Goal: Task Accomplishment & Management: Manage account settings

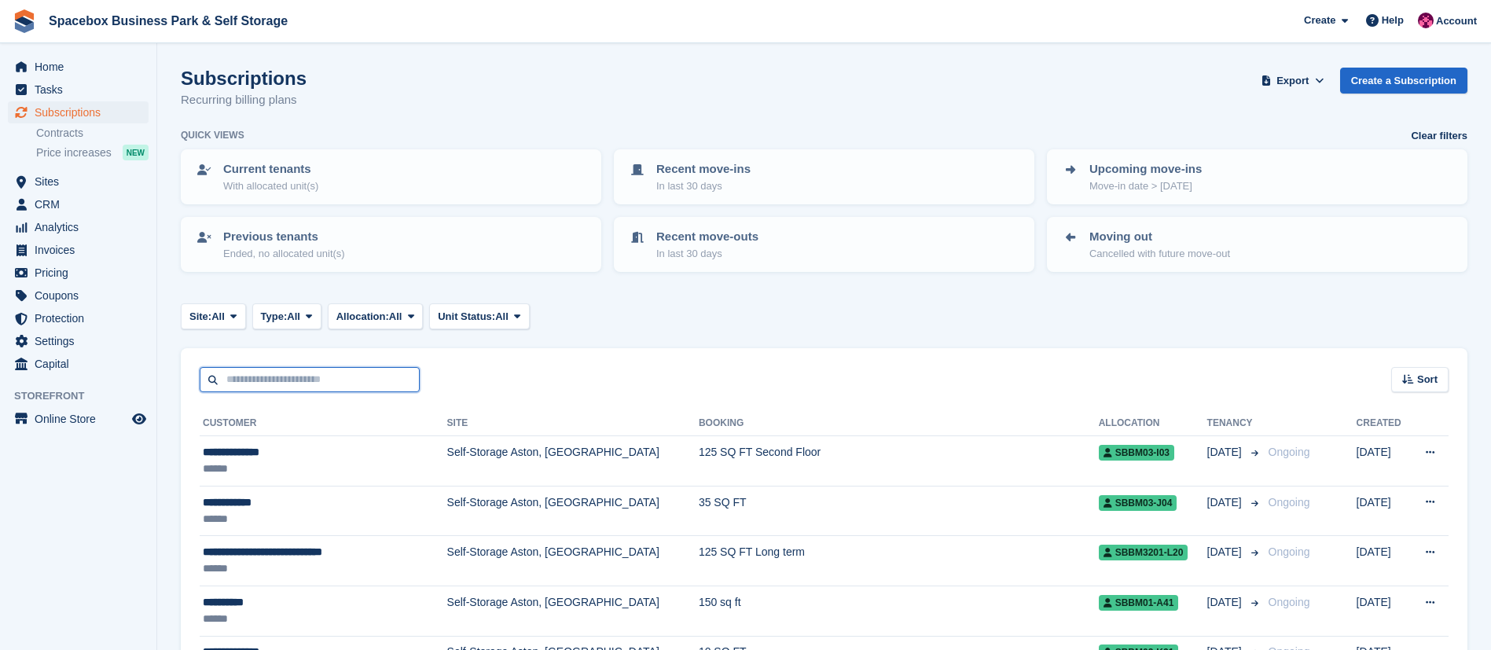
click at [261, 381] on input "text" at bounding box center [310, 380] width 220 height 26
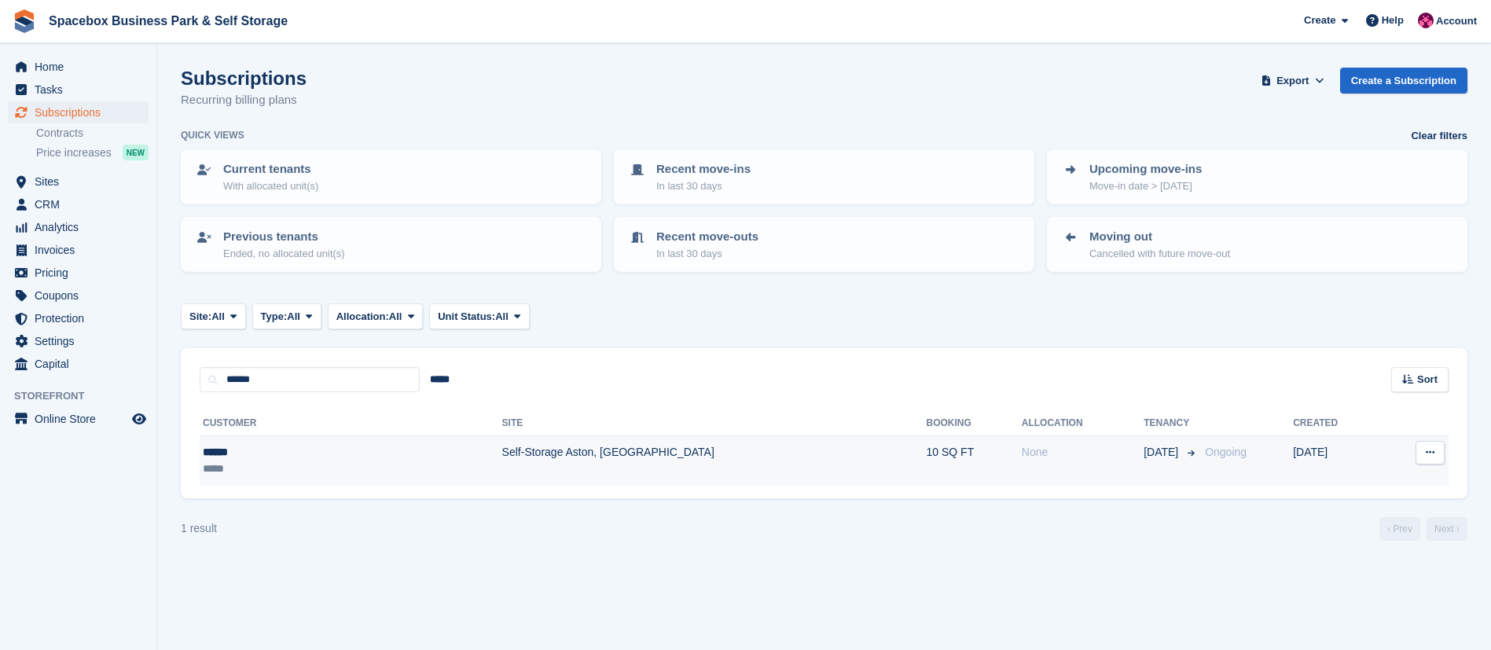
click at [502, 437] on td "Self-Storage Aston, [GEOGRAPHIC_DATA]" at bounding box center [714, 461] width 425 height 50
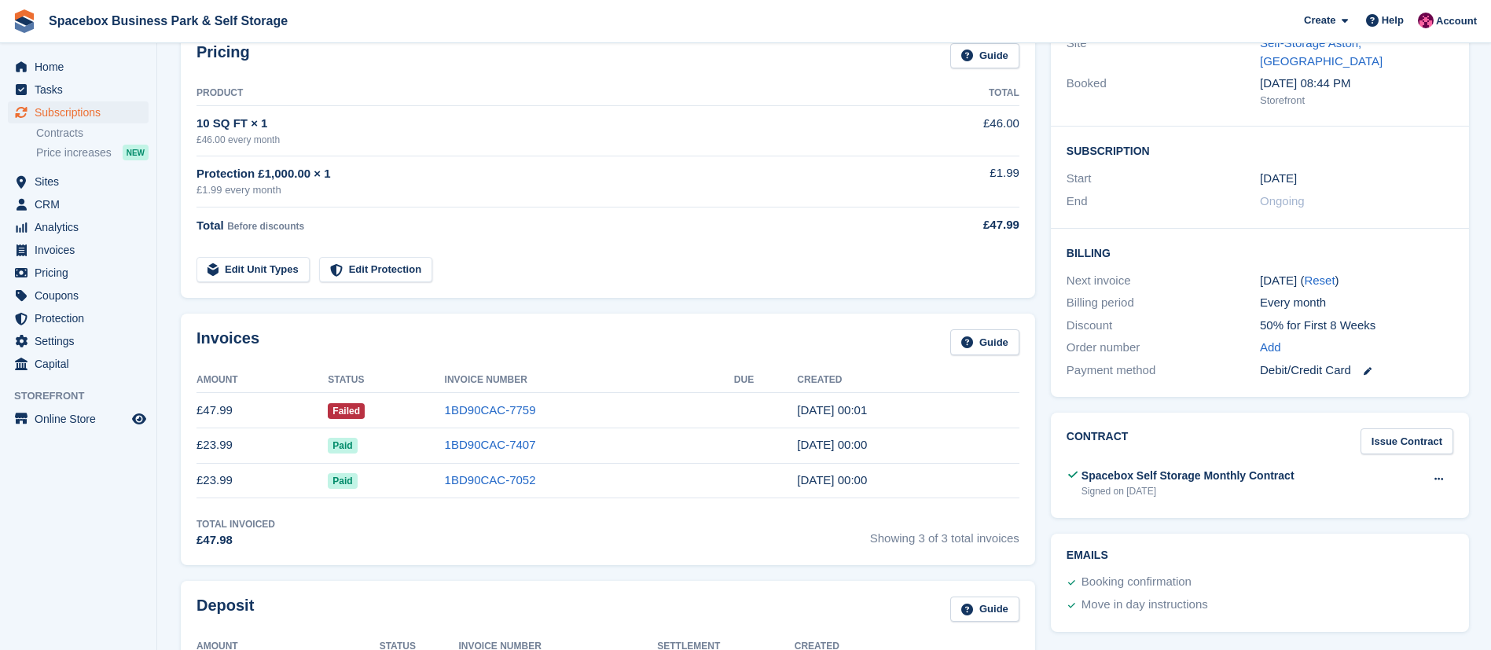
scroll to position [205, 0]
click at [499, 411] on link "1BD90CAC-7759" at bounding box center [490, 409] width 91 height 13
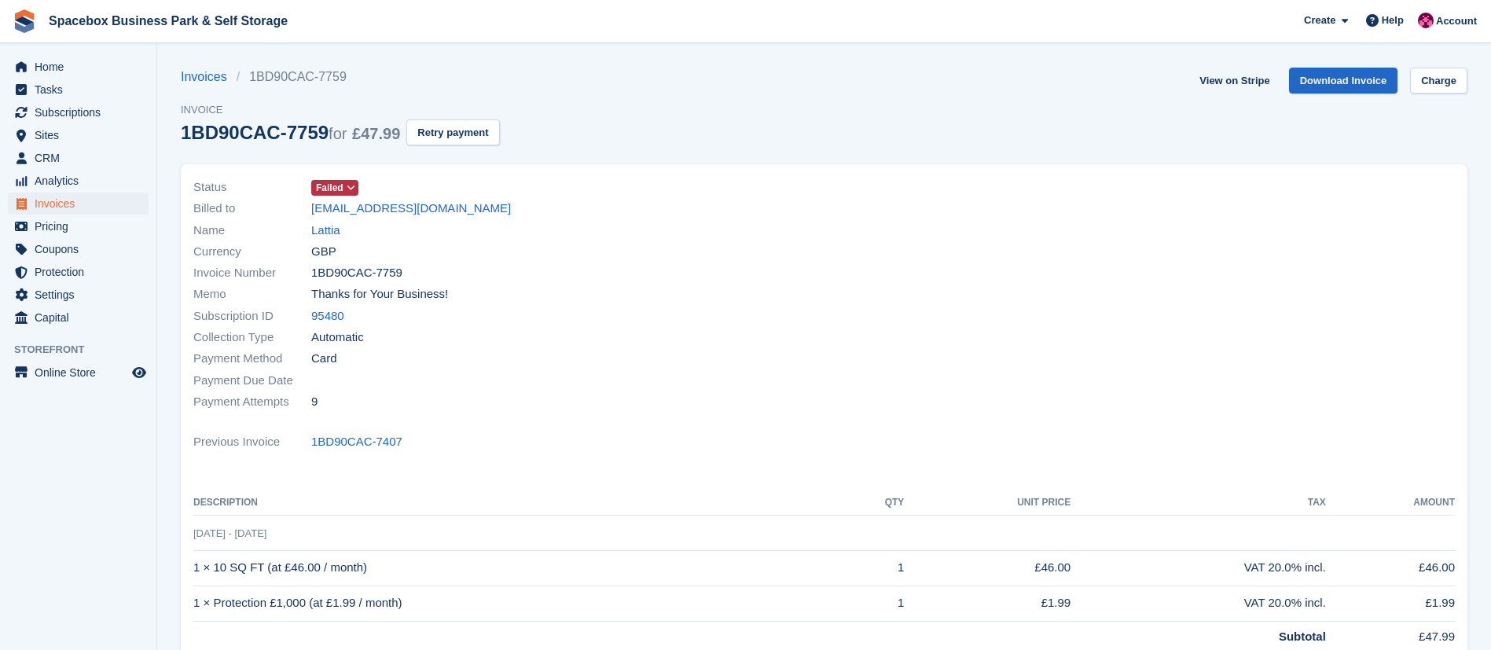
click at [352, 190] on icon at bounding box center [351, 187] width 9 height 9
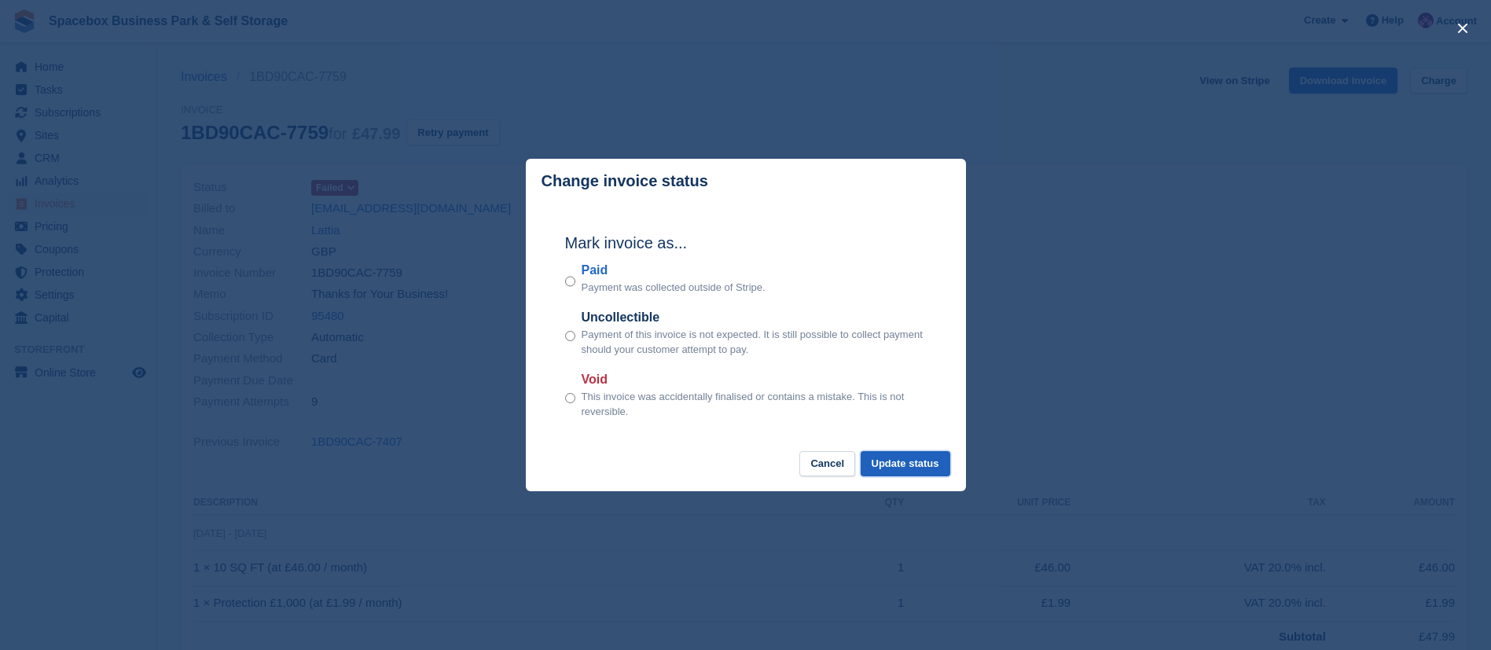
click at [881, 457] on button "Update status" at bounding box center [906, 464] width 90 height 26
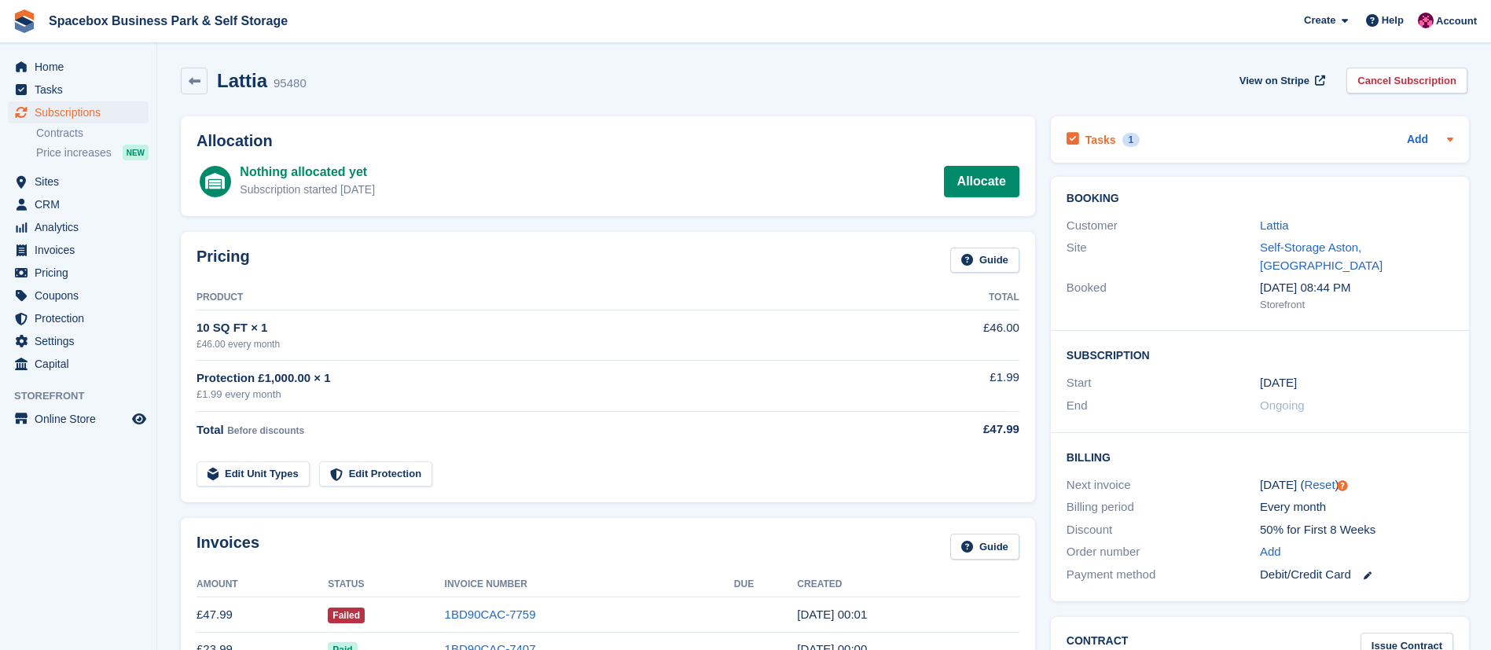
click at [1097, 140] on h2 "Tasks" at bounding box center [1101, 140] width 31 height 14
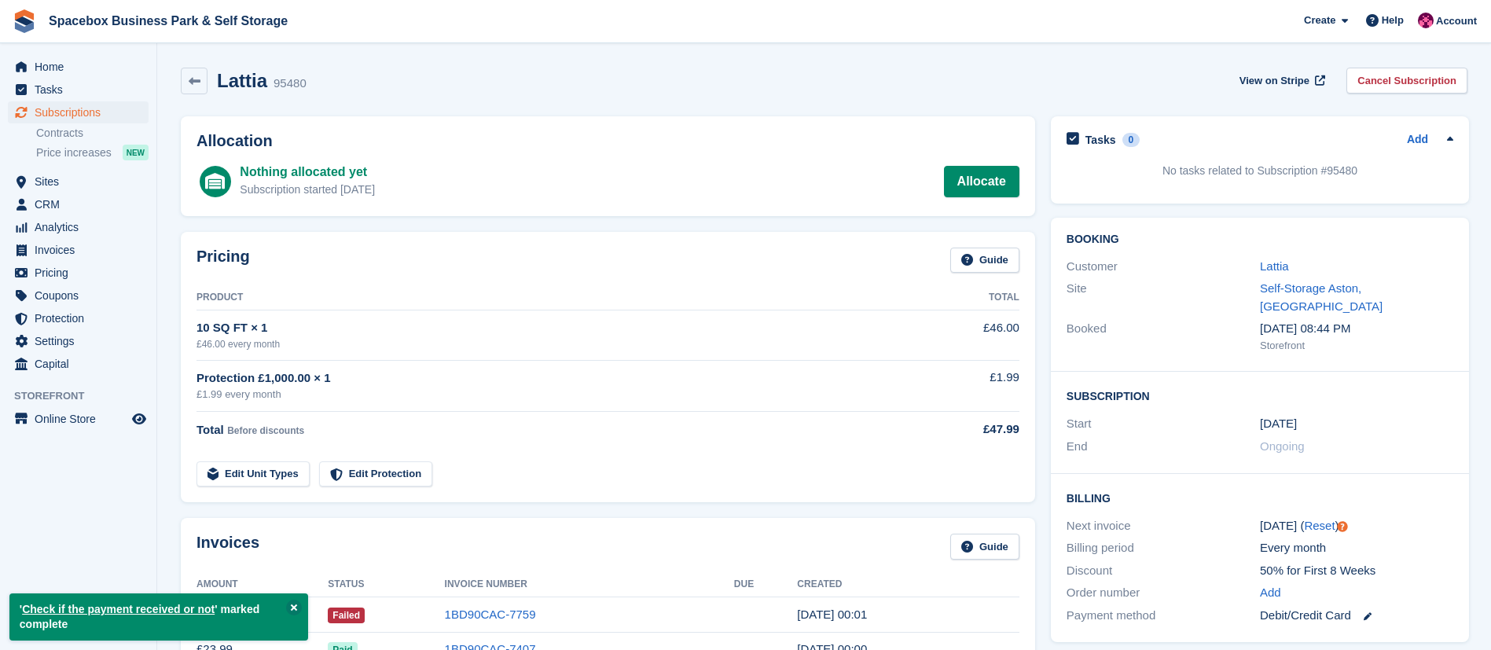
scroll to position [417, 0]
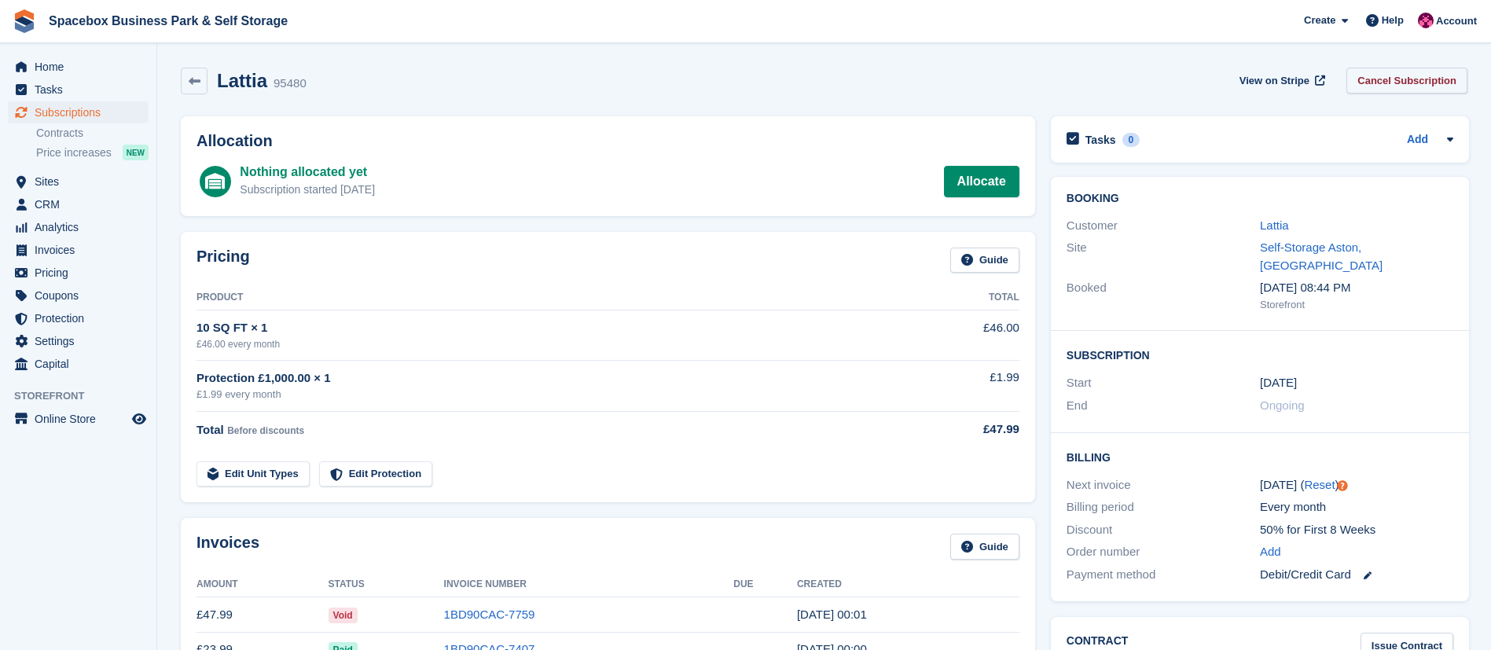
click at [1417, 83] on link "Cancel Subscription" at bounding box center [1407, 81] width 121 height 26
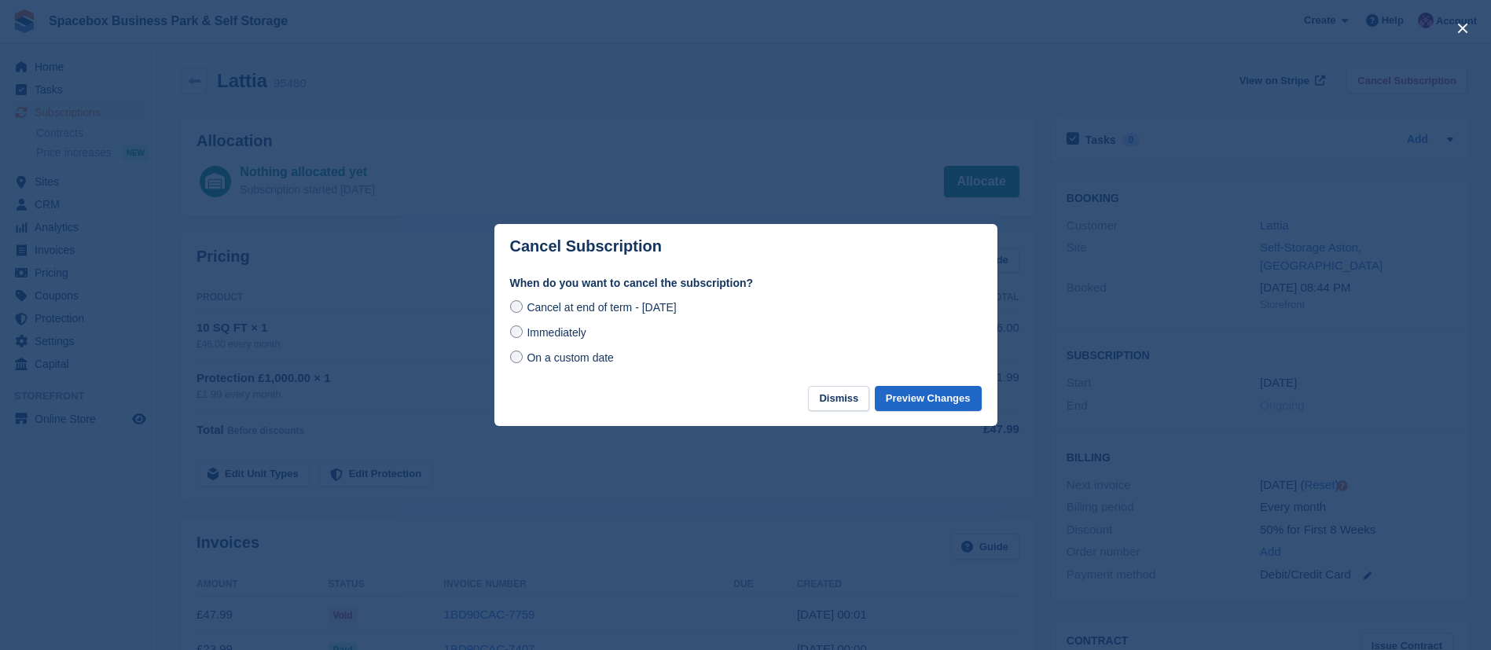
click at [823, 147] on div at bounding box center [745, 325] width 1491 height 650
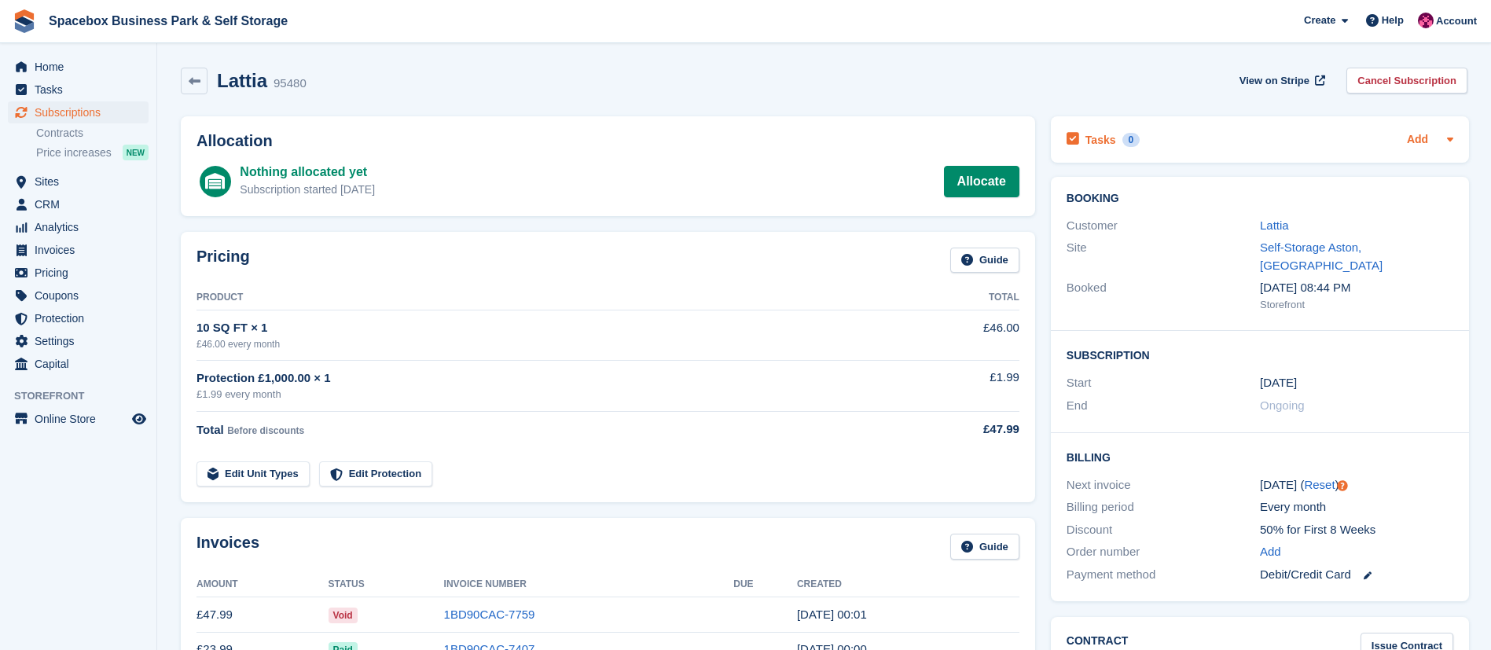
click at [1410, 136] on link "Add" at bounding box center [1417, 140] width 21 height 18
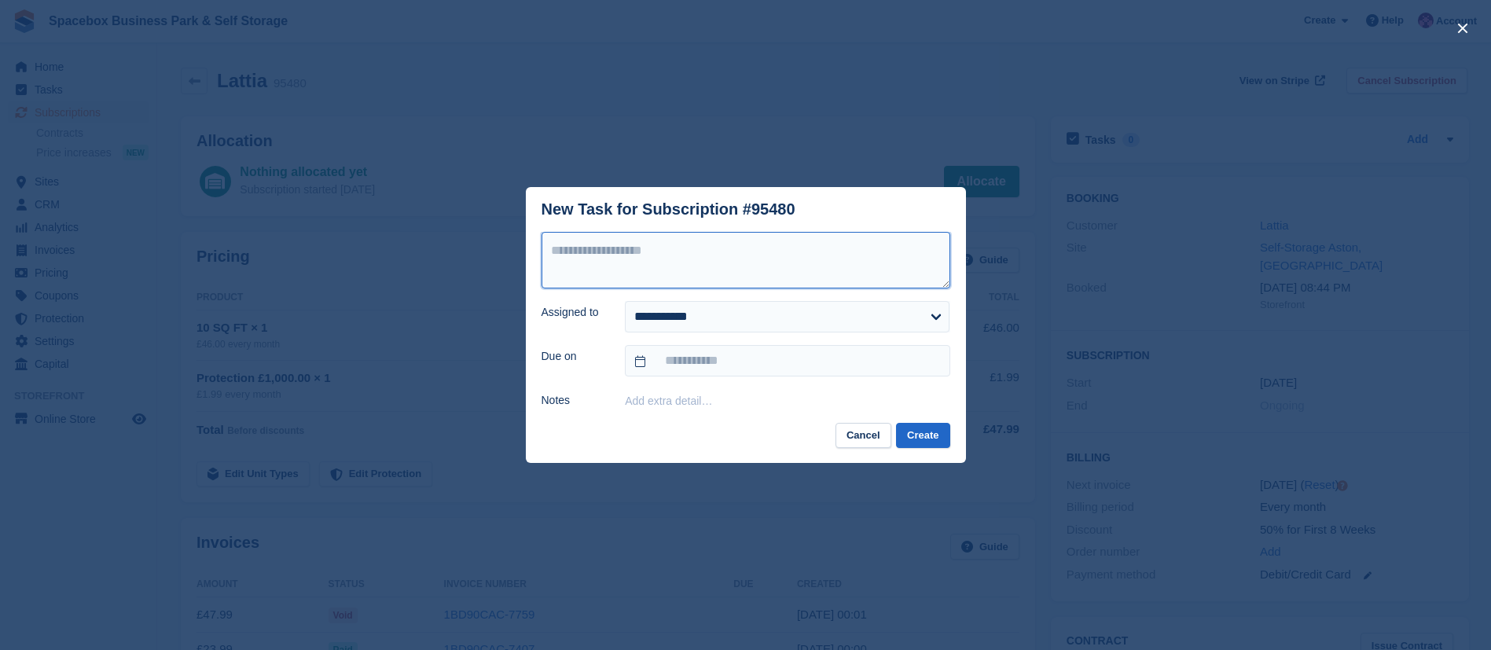
click at [794, 258] on textarea at bounding box center [746, 260] width 409 height 57
type textarea "**********"
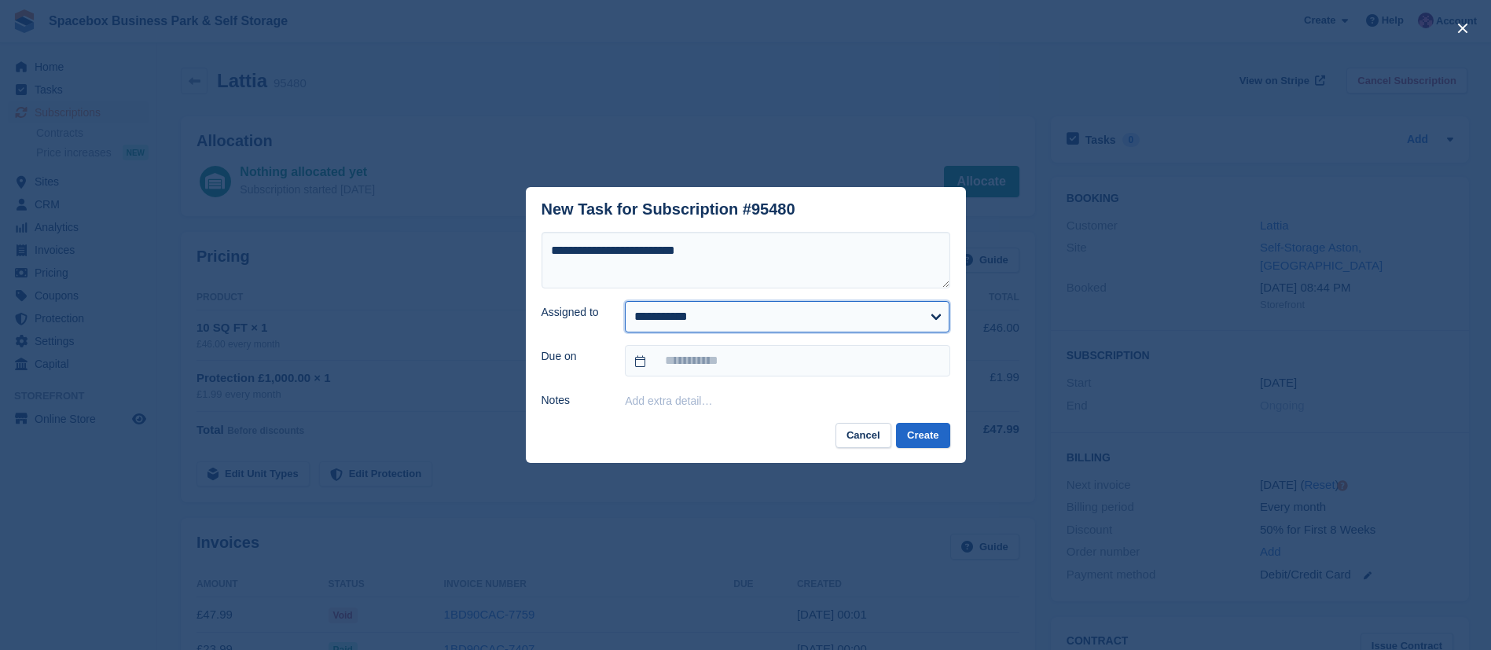
click at [723, 322] on select "**********" at bounding box center [787, 316] width 325 height 31
select select "****"
click at [625, 301] on select "**********" at bounding box center [787, 316] width 325 height 31
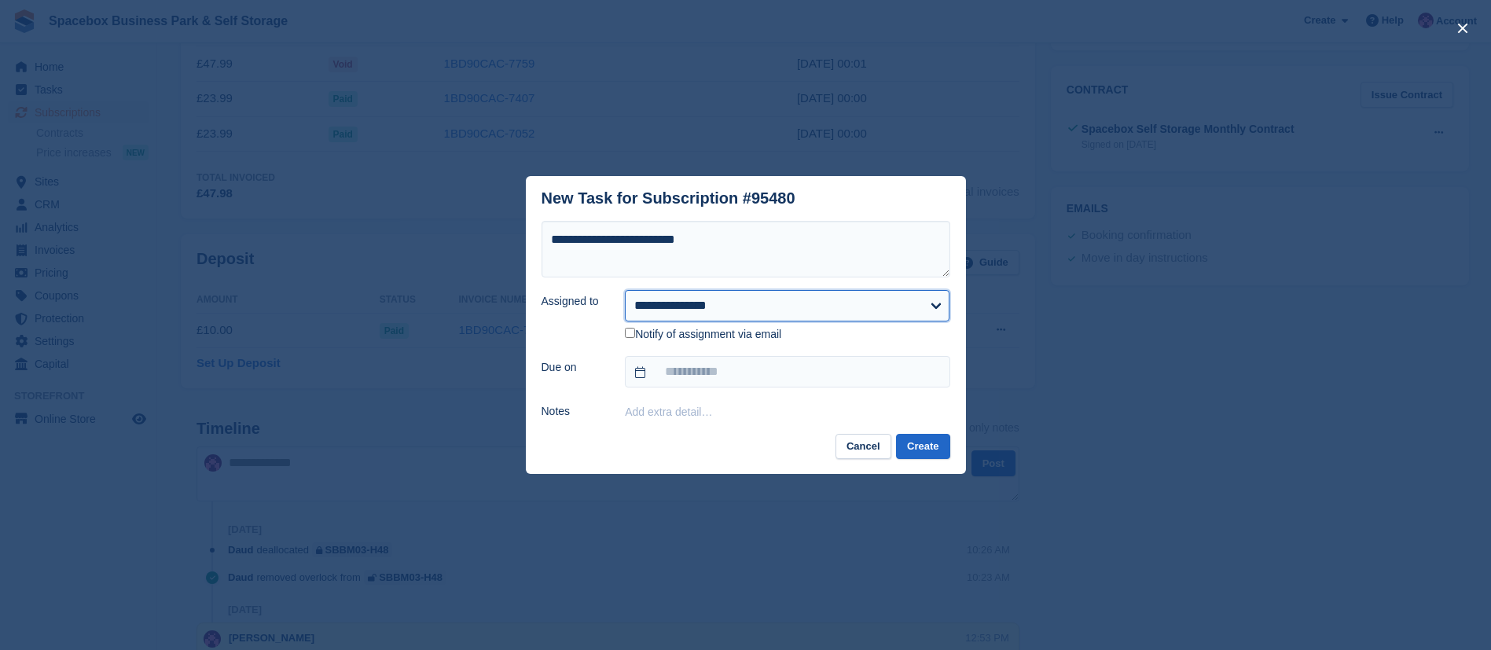
scroll to position [601, 0]
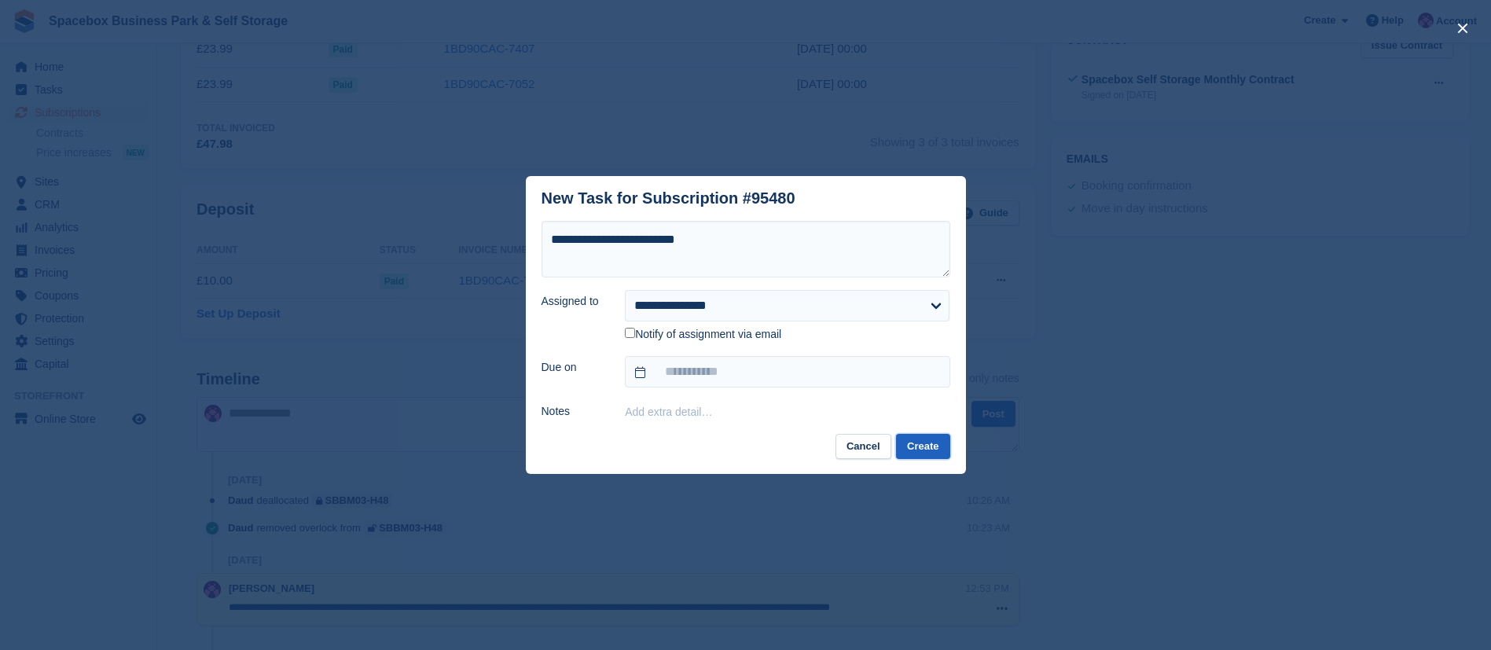
click at [923, 452] on button "Create" at bounding box center [922, 447] width 53 height 26
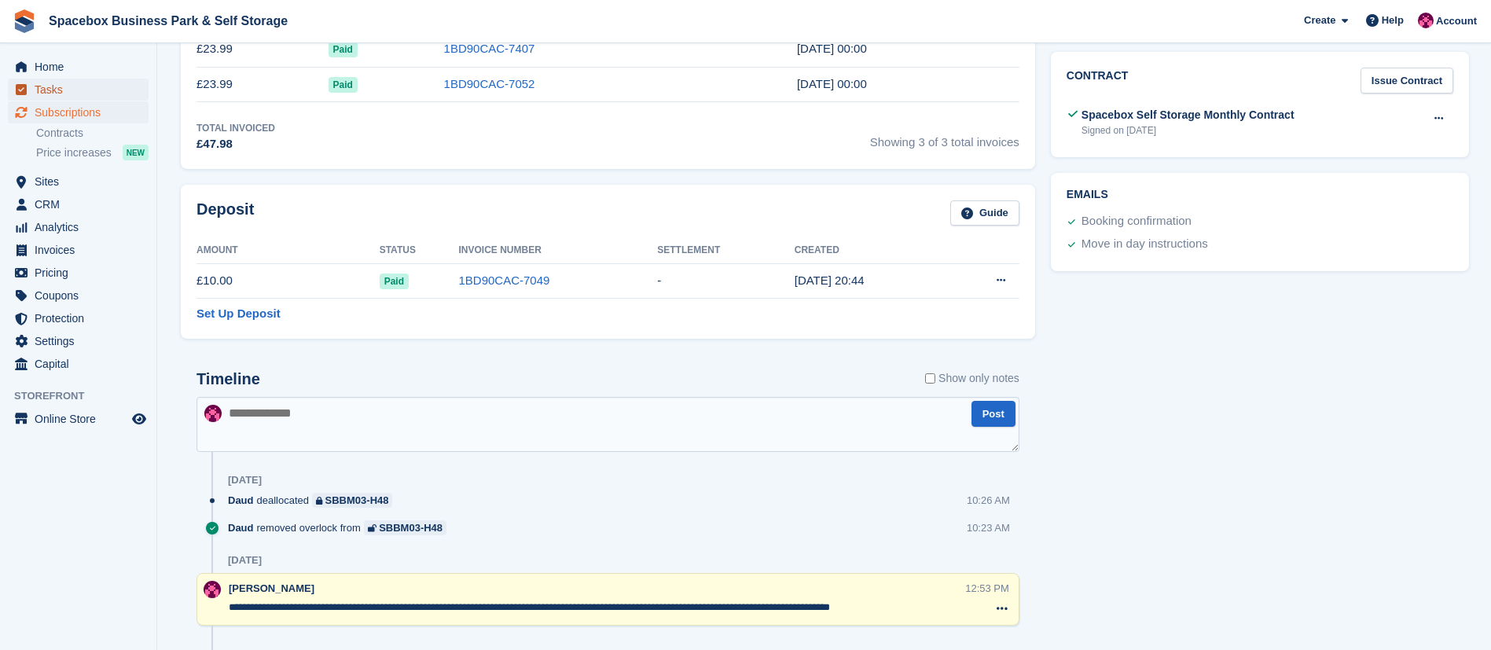
click at [74, 86] on span "Tasks" at bounding box center [82, 90] width 94 height 22
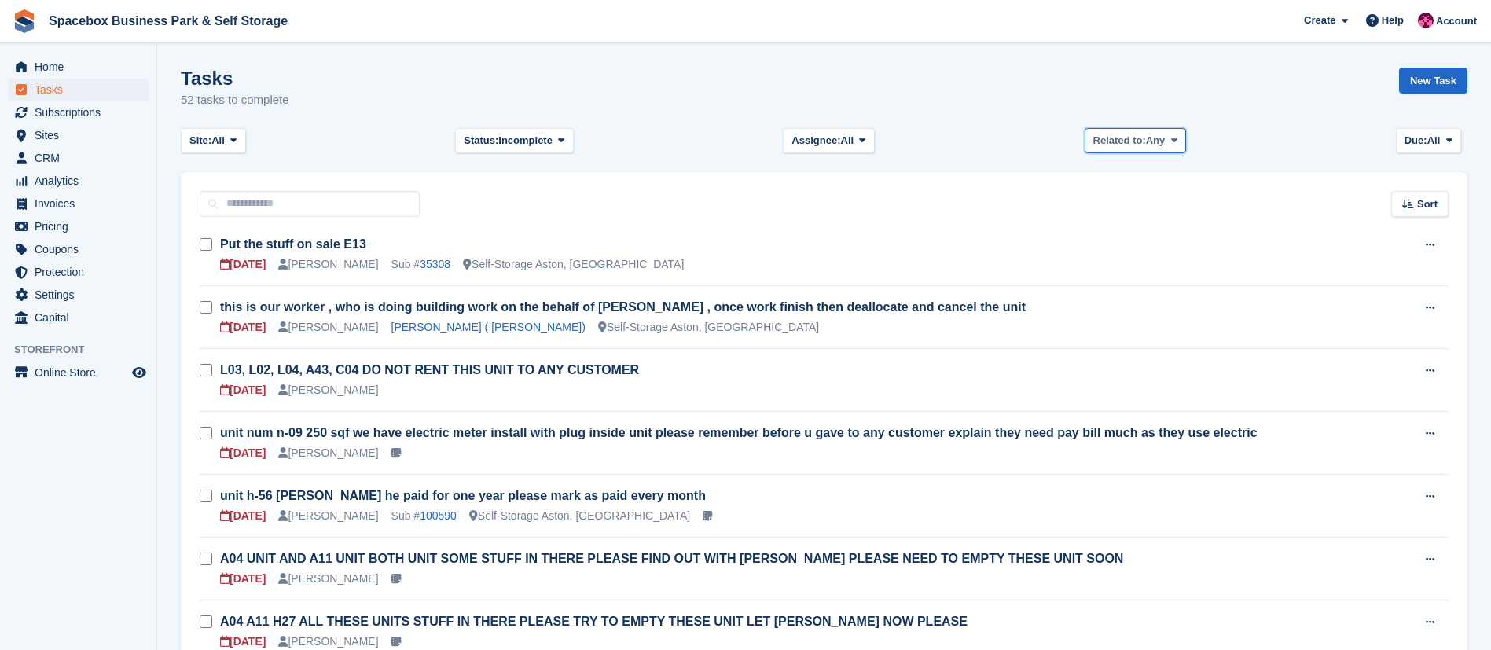
click at [1179, 144] on span at bounding box center [1174, 140] width 13 height 13
click at [859, 145] on icon at bounding box center [862, 140] width 6 height 10
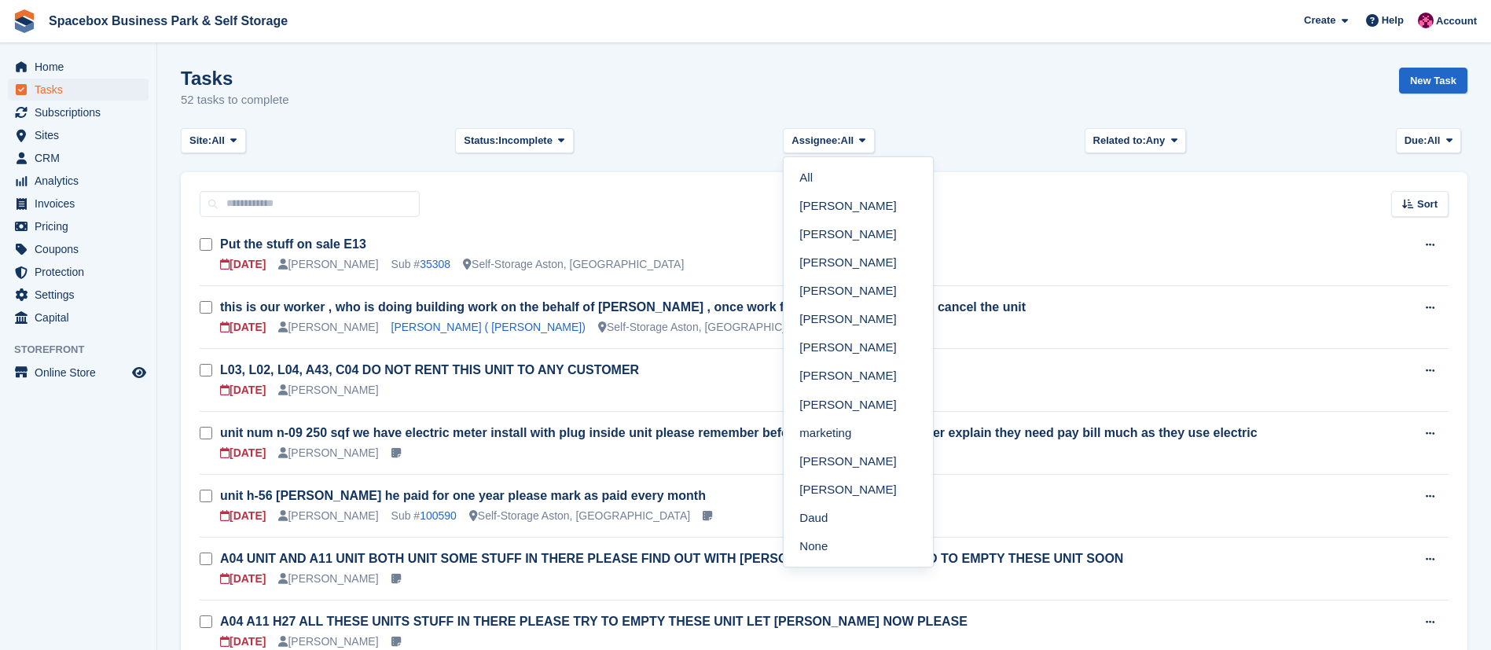
click at [942, 69] on div "Tasks 52 tasks to complete New Task" at bounding box center [824, 98] width 1287 height 61
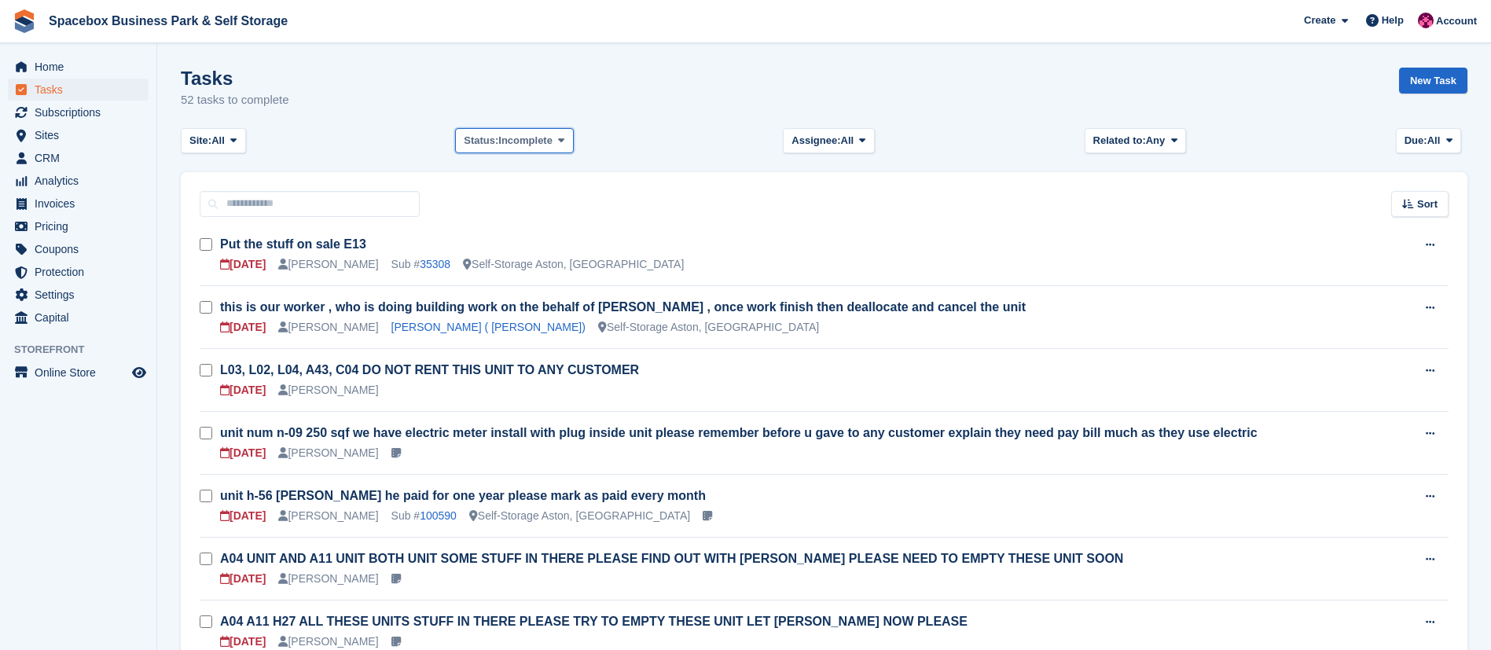
click at [564, 143] on icon at bounding box center [561, 140] width 6 height 10
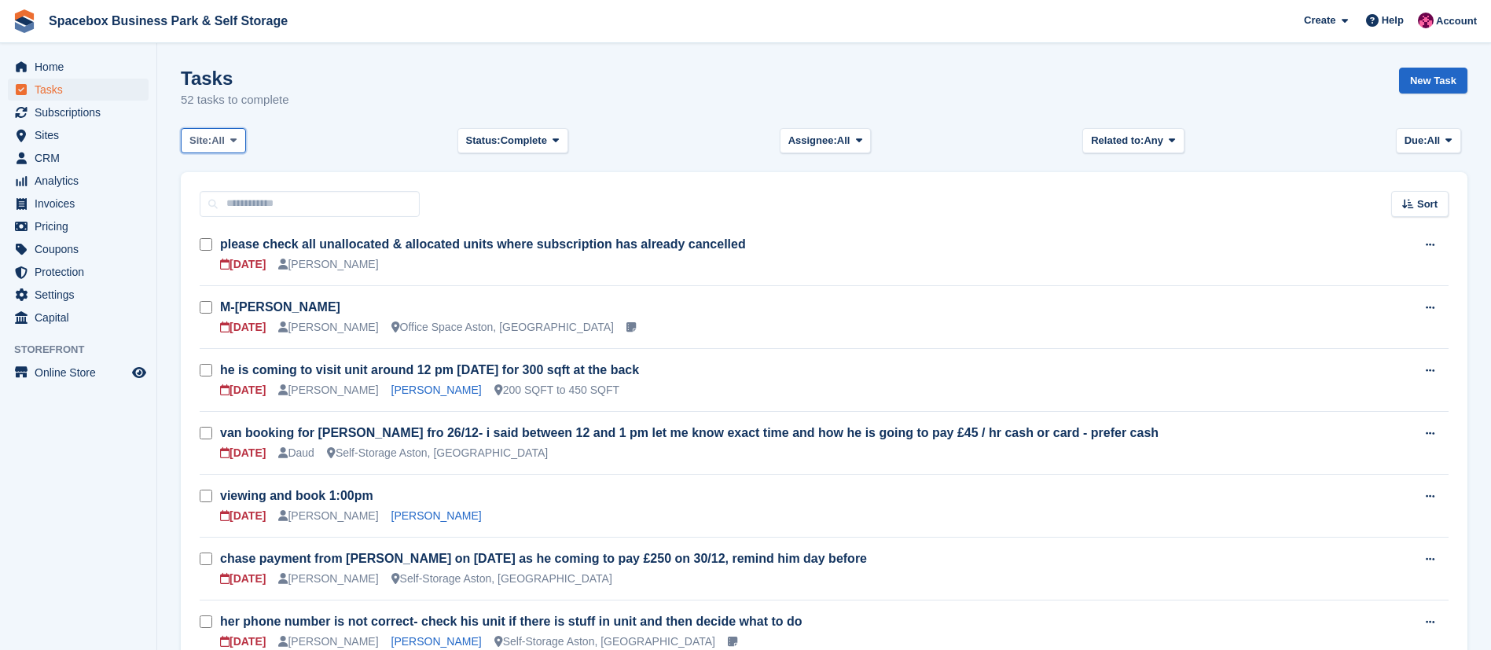
click at [234, 135] on icon at bounding box center [233, 140] width 6 height 10
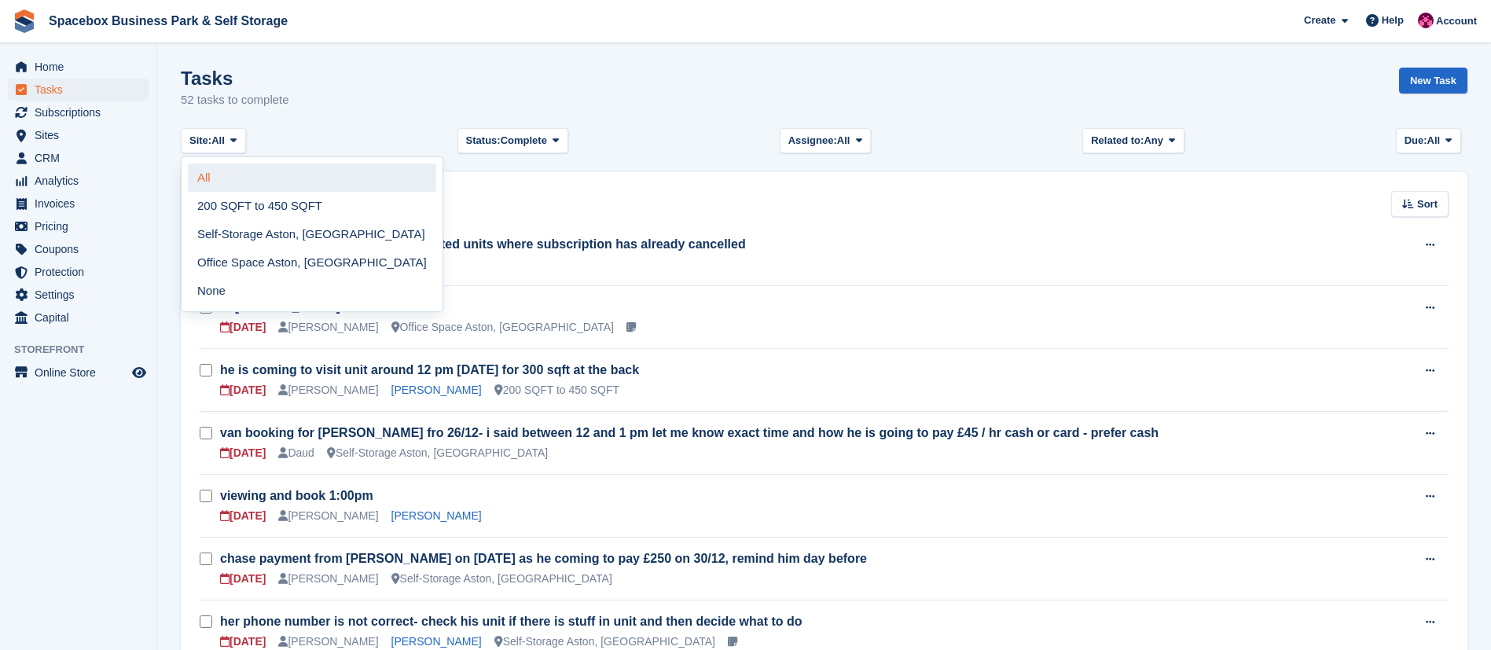
click at [235, 171] on link "All" at bounding box center [312, 178] width 248 height 28
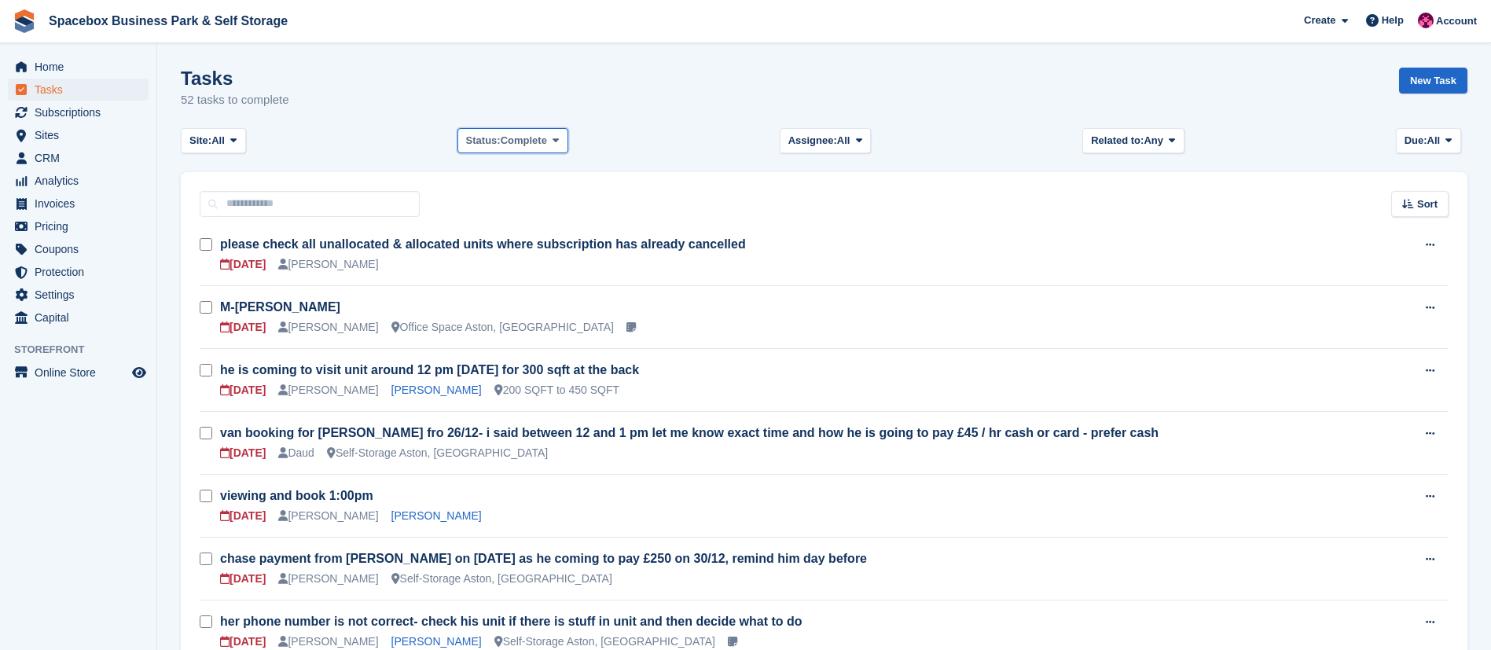
click at [537, 138] on span "Complete" at bounding box center [524, 141] width 46 height 16
click at [503, 171] on link "All" at bounding box center [533, 178] width 137 height 28
click at [72, 114] on span "Subscriptions" at bounding box center [82, 112] width 94 height 22
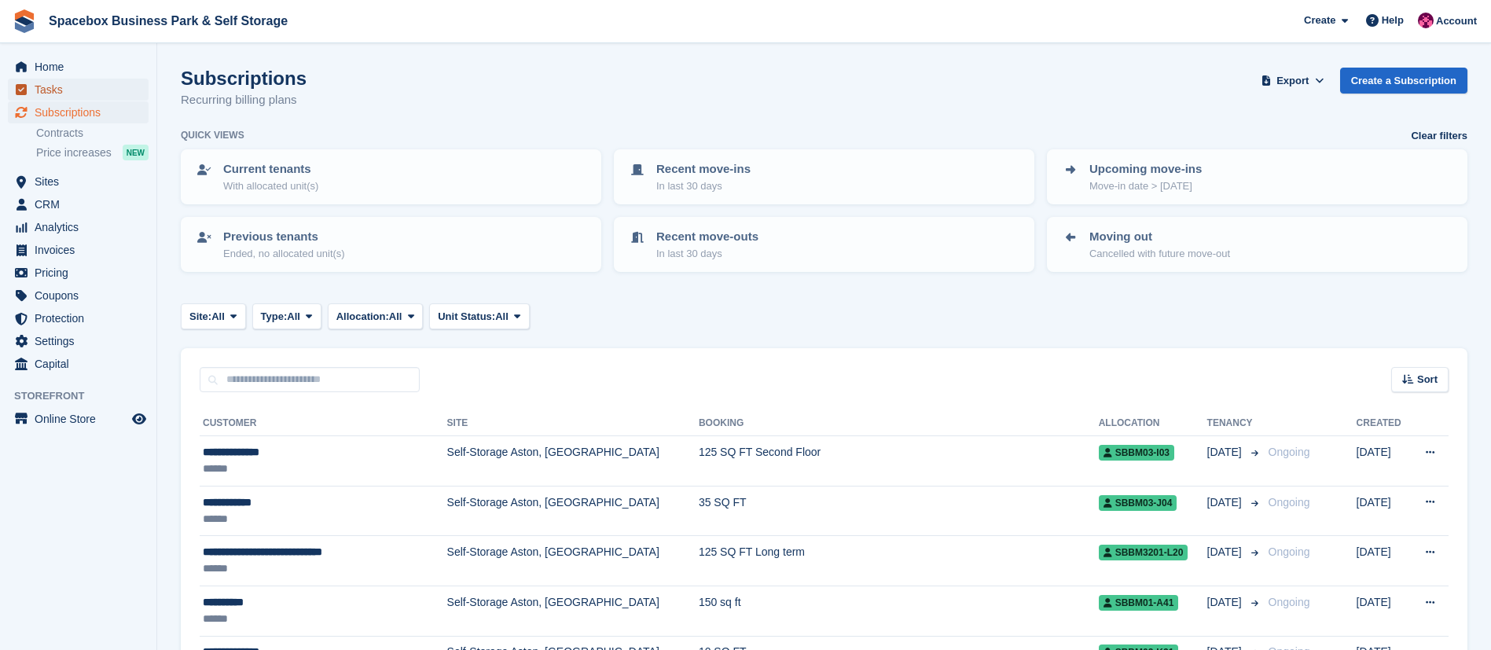
click at [79, 88] on span "Tasks" at bounding box center [82, 90] width 94 height 22
